Goal: Task Accomplishment & Management: Manage account settings

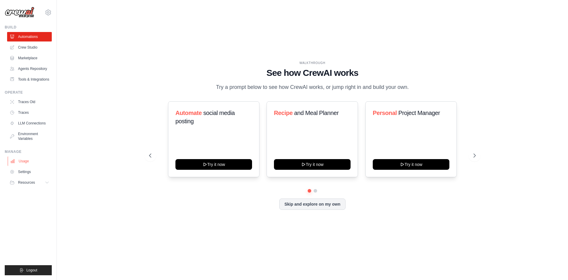
click at [21, 161] on link "Usage" at bounding box center [30, 160] width 45 height 9
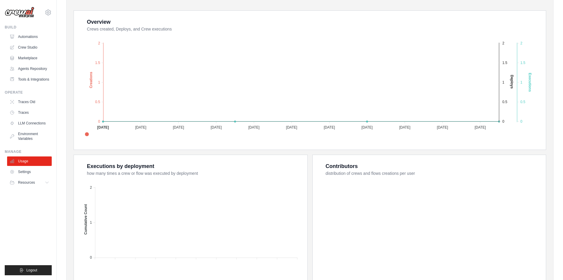
scroll to position [1, 0]
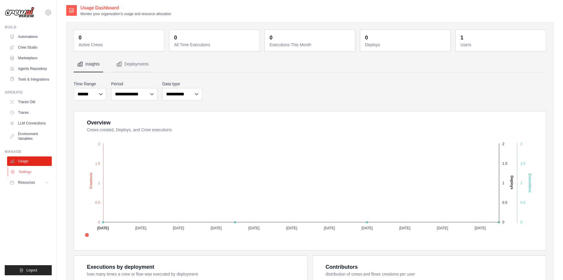
click at [23, 173] on link "Settings" at bounding box center [30, 171] width 45 height 9
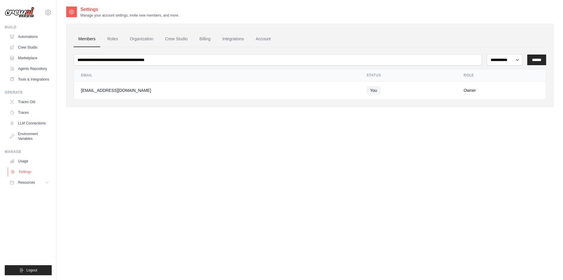
click at [29, 172] on link "Settings" at bounding box center [30, 171] width 45 height 9
click at [22, 161] on link "Usage" at bounding box center [30, 160] width 45 height 9
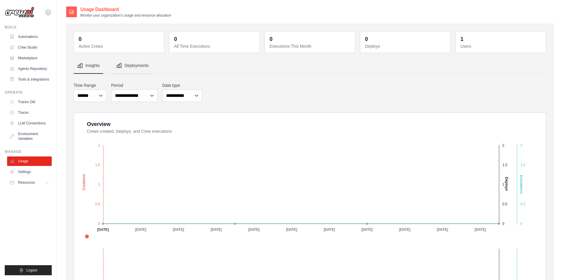
click at [139, 65] on button "Deployments" at bounding box center [133, 66] width 40 height 16
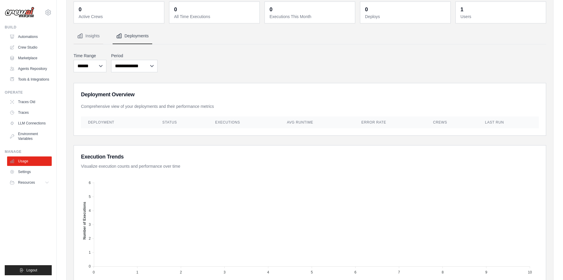
scroll to position [0, 0]
drag, startPoint x: 206, startPoint y: 125, endPoint x: 440, endPoint y: 126, distance: 234.9
click at [439, 127] on tr "Deployment Status Executions Avg Runtime Error Rate Crews Last Run" at bounding box center [310, 122] width 458 height 12
click at [379, 144] on div "**********" at bounding box center [310, 239] width 473 height 377
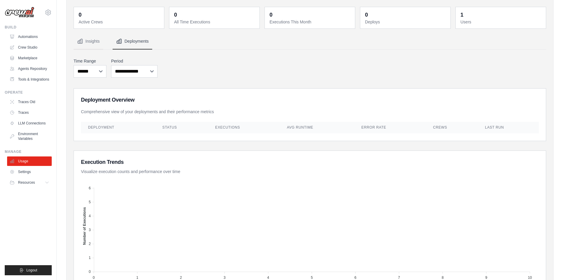
scroll to position [0, 0]
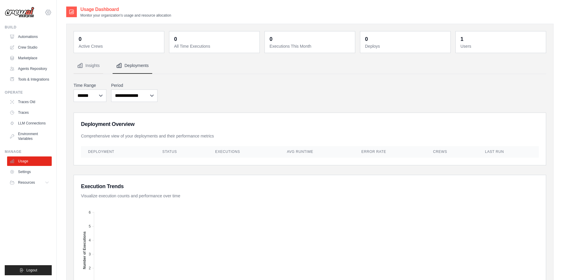
click at [48, 13] on icon at bounding box center [48, 13] width 2 height 2
click at [72, 37] on span "Settings" at bounding box center [73, 37] width 47 height 6
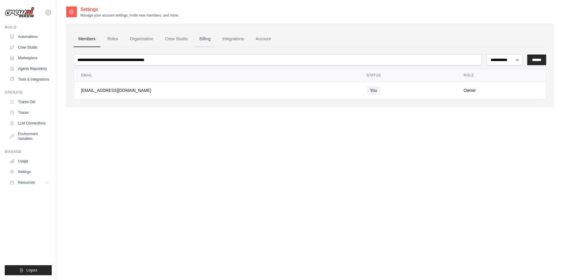
click at [208, 39] on link "Billing" at bounding box center [205, 39] width 20 height 16
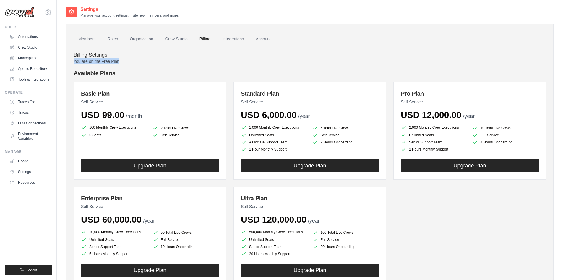
drag, startPoint x: 127, startPoint y: 61, endPoint x: 71, endPoint y: 62, distance: 55.6
click at [71, 62] on div "Members Roles Organization Crew Studio Billing Integrations Account Billing Set…" at bounding box center [310, 164] width 488 height 280
